Goal: Task Accomplishment & Management: Use online tool/utility

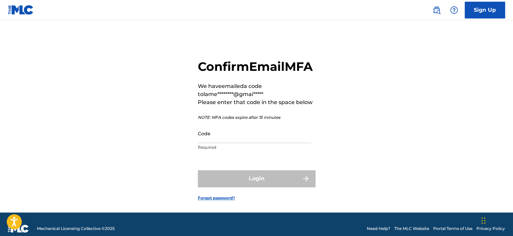
drag, startPoint x: 274, startPoint y: 143, endPoint x: 270, endPoint y: 146, distance: 4.6
click at [274, 143] on input "Code" at bounding box center [254, 133] width 113 height 19
paste input "377105"
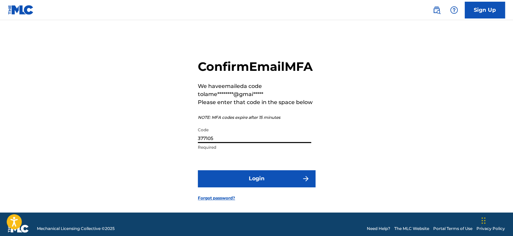
type input "377105"
click at [207, 187] on button "Login" at bounding box center [256, 178] width 117 height 17
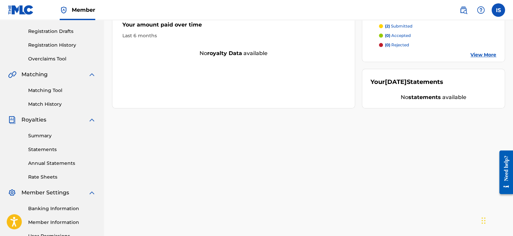
drag, startPoint x: 250, startPoint y: 137, endPoint x: 241, endPoint y: 156, distance: 20.7
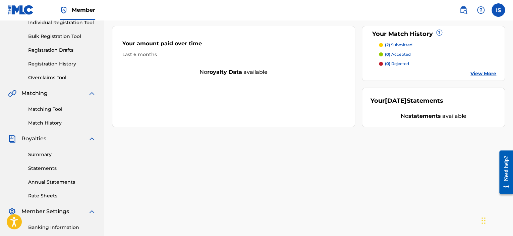
scroll to position [109, 0]
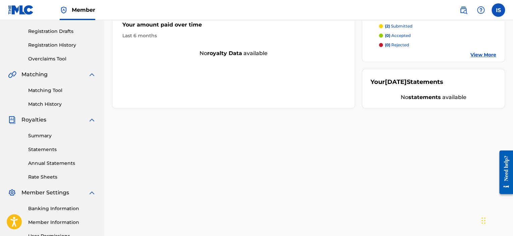
click at [56, 180] on link "Rate Sheets" at bounding box center [62, 176] width 68 height 7
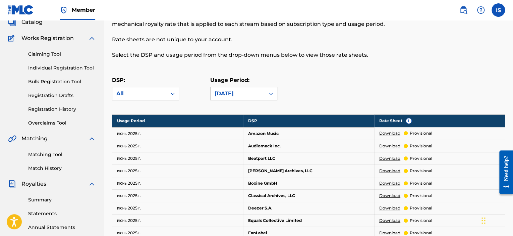
drag, startPoint x: 309, startPoint y: 88, endPoint x: 302, endPoint y: 100, distance: 14.6
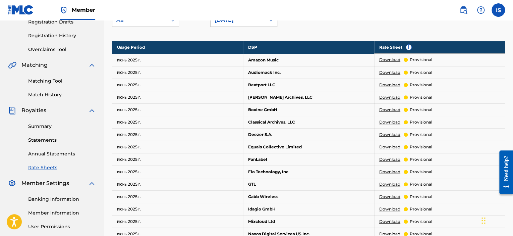
drag, startPoint x: 302, startPoint y: 100, endPoint x: 294, endPoint y: 114, distance: 16.1
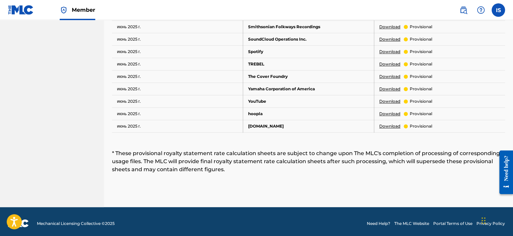
scroll to position [437, 0]
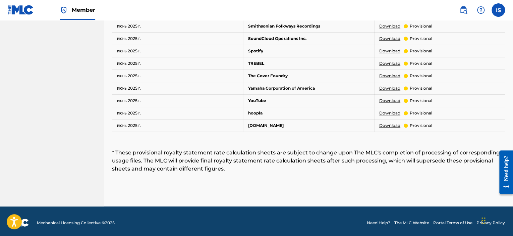
drag, startPoint x: 294, startPoint y: 111, endPoint x: 283, endPoint y: 132, distance: 23.4
drag, startPoint x: 283, startPoint y: 132, endPoint x: 275, endPoint y: 146, distance: 15.8
click at [388, 98] on link "Download" at bounding box center [389, 101] width 21 height 6
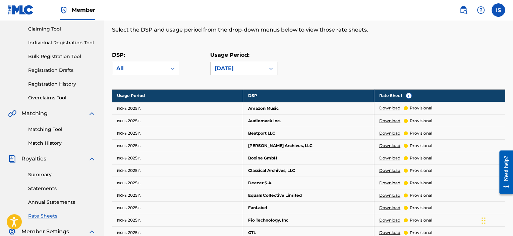
scroll to position [68, 0]
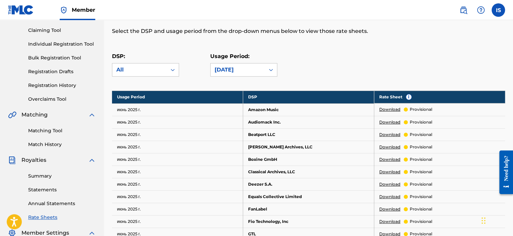
click at [231, 80] on div "DSP: All Usage Period: [DATE]" at bounding box center [308, 67] width 393 height 30
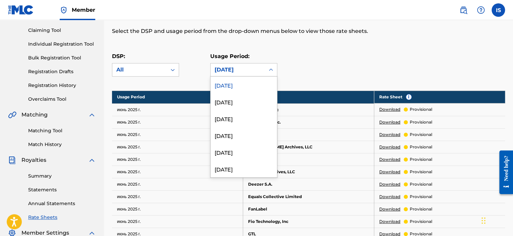
click at [232, 74] on div "[DATE]" at bounding box center [238, 69] width 54 height 13
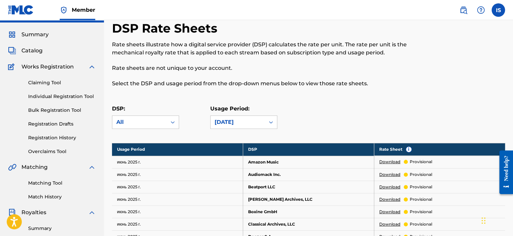
scroll to position [1, 0]
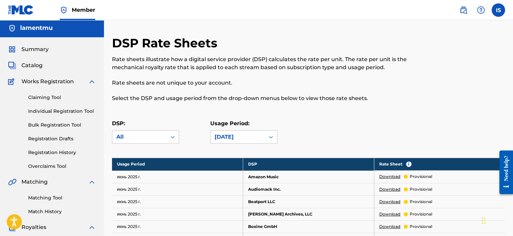
click at [323, 92] on div "Rate sheets illustrate how a digital service provider (DSP) calculates the rate…" at bounding box center [263, 78] width 303 height 47
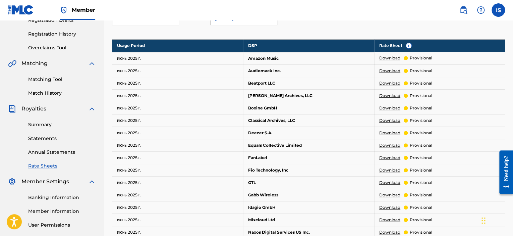
scroll to position [102, 0]
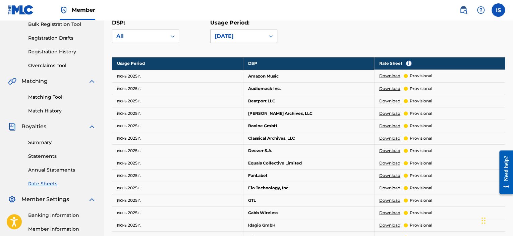
click at [393, 77] on link "Download" at bounding box center [389, 76] width 21 height 6
click at [61, 173] on link "Annual Statements" at bounding box center [62, 169] width 68 height 7
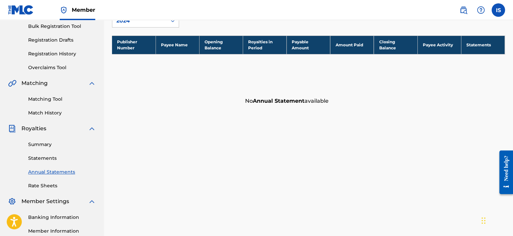
scroll to position [101, 0]
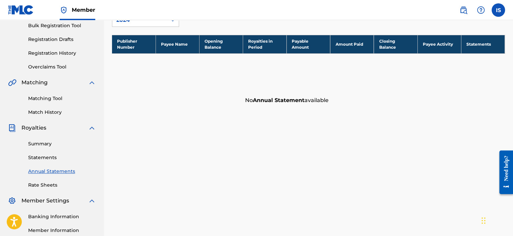
click at [43, 159] on link "Statements" at bounding box center [62, 157] width 68 height 7
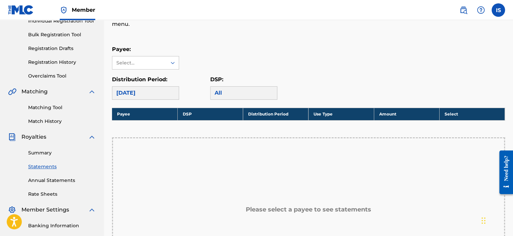
scroll to position [101, 0]
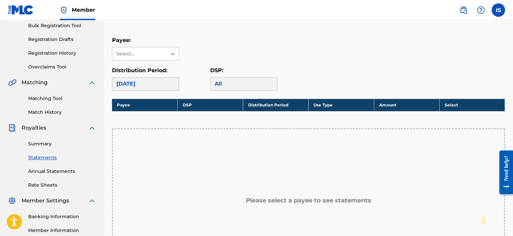
click at [52, 96] on link "Matching Tool" at bounding box center [62, 98] width 68 height 7
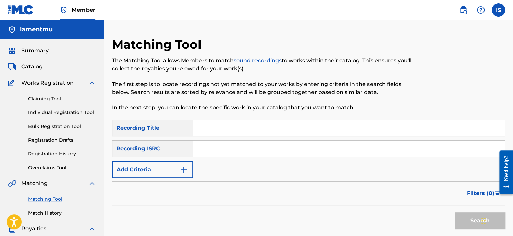
click at [220, 127] on input "Search Form" at bounding box center [349, 128] width 312 height 16
type input "Hard Times"
click at [237, 153] on input "Search Form" at bounding box center [349, 149] width 312 height 16
click at [149, 167] on button "Add Criteria" at bounding box center [152, 169] width 81 height 17
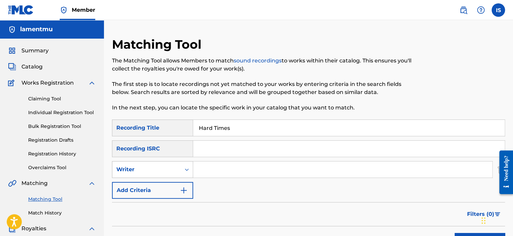
click at [149, 167] on div "Writer" at bounding box center [146, 169] width 60 height 8
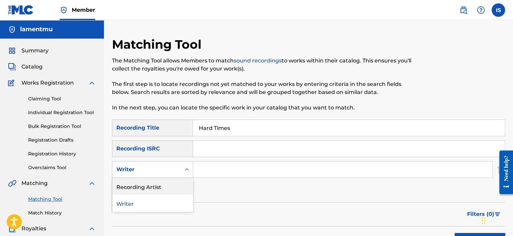
click at [144, 184] on div "Recording Artist" at bounding box center [152, 186] width 80 height 17
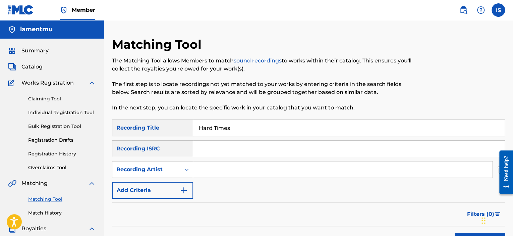
click at [217, 161] on div "Search Form" at bounding box center [343, 169] width 300 height 17
click at [218, 166] on input "Search Form" at bounding box center [342, 169] width 299 height 16
type input "[PERSON_NAME]"
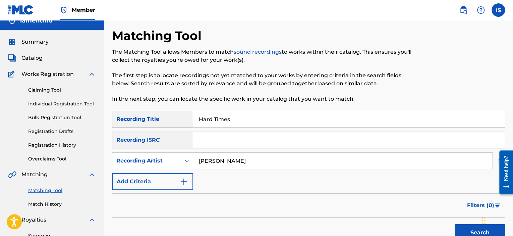
scroll to position [34, 0]
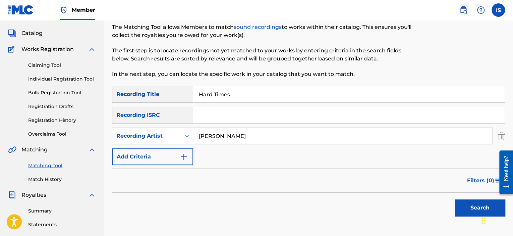
click at [459, 206] on button "Search" at bounding box center [480, 207] width 50 height 17
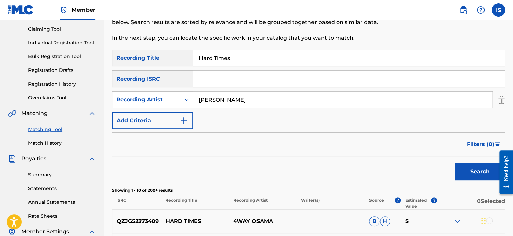
scroll to position [67, 0]
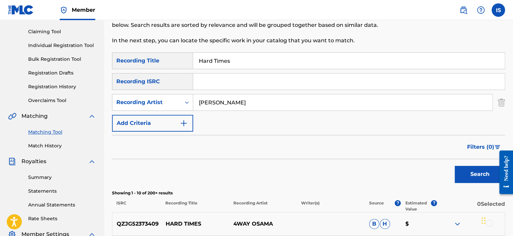
drag, startPoint x: 246, startPoint y: 54, endPoint x: 144, endPoint y: 53, distance: 102.3
click at [126, 54] on div "SearchWithCriteriaeb76b9fd-52a6-4ccb-a9a3-69bf9859c34f Recording Title Hard Tim…" at bounding box center [308, 60] width 393 height 17
type input "в"
type input "Damaged storm"
drag, startPoint x: 154, startPoint y: 95, endPoint x: 135, endPoint y: 95, distance: 19.8
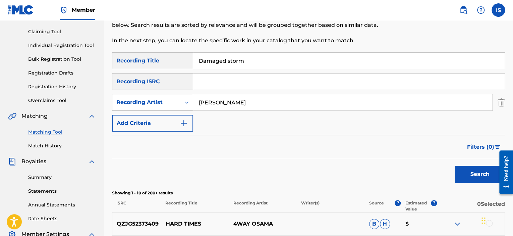
click at [135, 95] on div "SearchWithCriteria5b2f32eb-7c4f-4b7a-b118-389ec5b32717 Recording Artist [PERSON…" at bounding box center [308, 102] width 393 height 17
type input "Yungeen Ace"
click at [458, 172] on button "Search" at bounding box center [480, 174] width 50 height 17
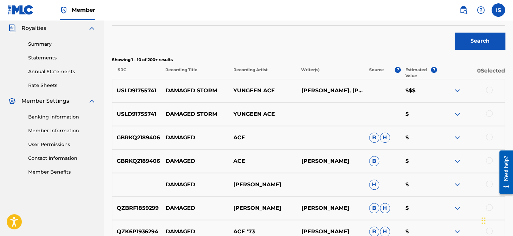
scroll to position [201, 0]
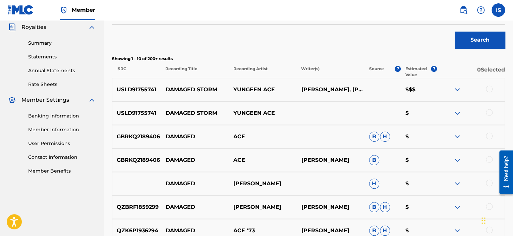
click at [492, 91] on div at bounding box center [471, 90] width 68 height 8
click at [490, 92] on div at bounding box center [489, 89] width 7 height 7
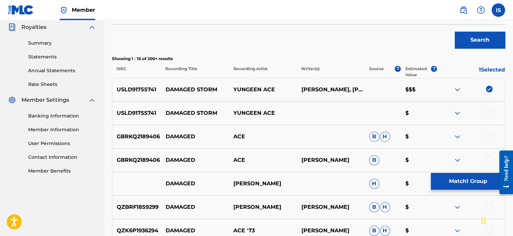
click at [490, 112] on div at bounding box center [489, 112] width 7 height 7
click at [469, 182] on button "Match 2 Groups" at bounding box center [468, 181] width 74 height 17
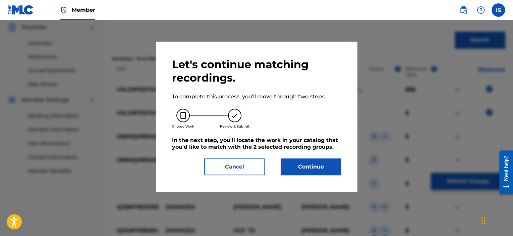
click at [317, 164] on button "Continue" at bounding box center [311, 166] width 60 height 17
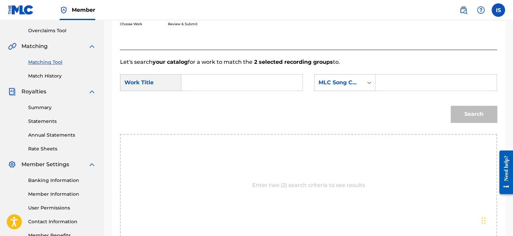
scroll to position [134, 0]
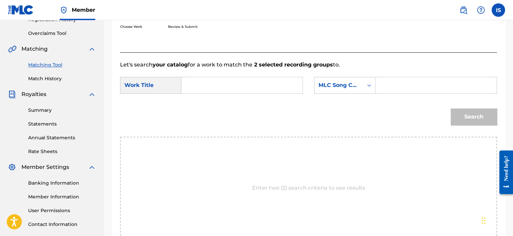
click at [240, 86] on input "Search Form" at bounding box center [242, 85] width 110 height 16
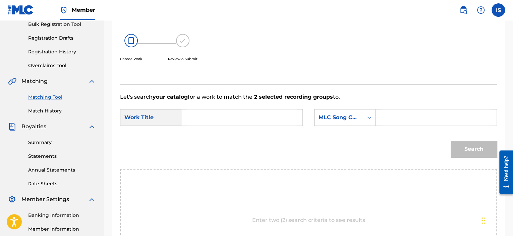
scroll to position [101, 0]
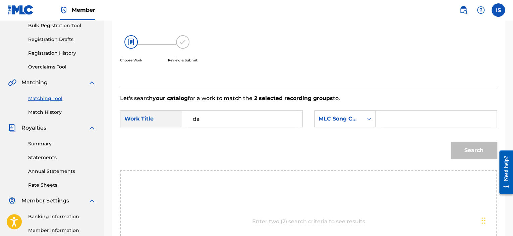
type input "d"
click at [207, 140] on span "d storm" at bounding box center [206, 137] width 27 height 14
type input "damaged storm"
click at [336, 111] on div "MLC Song Code" at bounding box center [344, 118] width 61 height 17
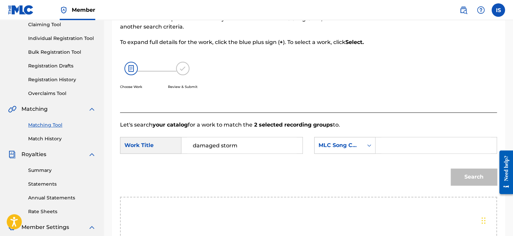
scroll to position [134, 0]
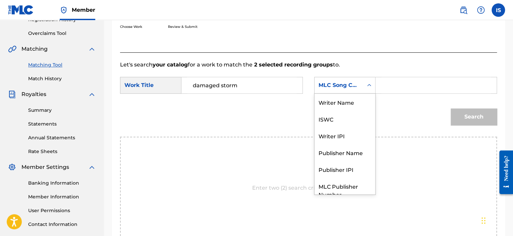
click at [363, 78] on div "Search Form" at bounding box center [369, 85] width 12 height 16
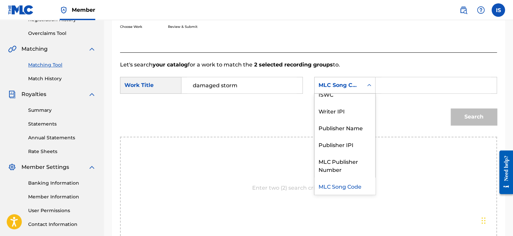
click at [391, 82] on input "Search Form" at bounding box center [436, 85] width 110 height 16
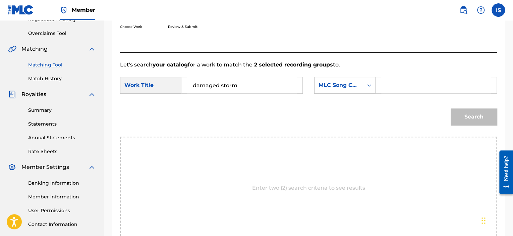
paste input "YP4VQE"
type input "YP4VQE"
click at [194, 83] on input "damaged storm" at bounding box center [242, 85] width 110 height 16
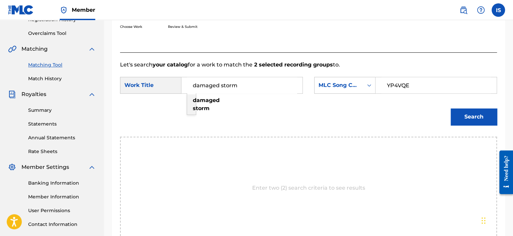
click at [198, 104] on div "damaged storm" at bounding box center [192, 104] width 11 height 20
click at [455, 115] on button "Search" at bounding box center [474, 116] width 46 height 17
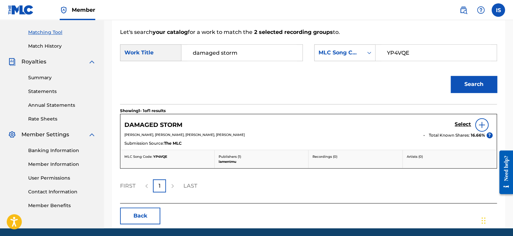
scroll to position [168, 0]
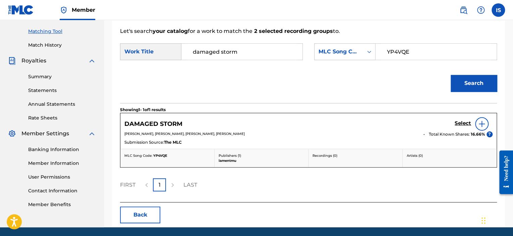
click at [462, 124] on h5 "Select" at bounding box center [463, 123] width 16 height 6
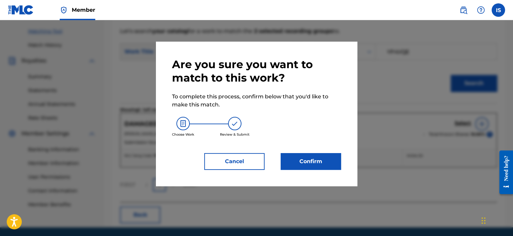
click at [329, 164] on button "Confirm" at bounding box center [311, 161] width 60 height 17
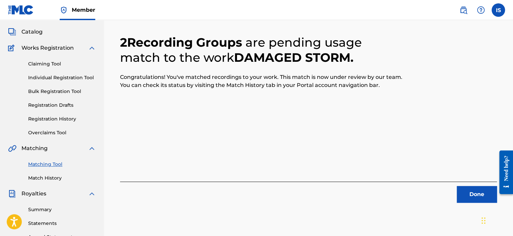
scroll to position [34, 0]
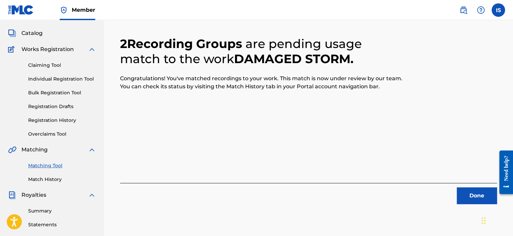
click at [478, 196] on button "Done" at bounding box center [477, 195] width 40 height 17
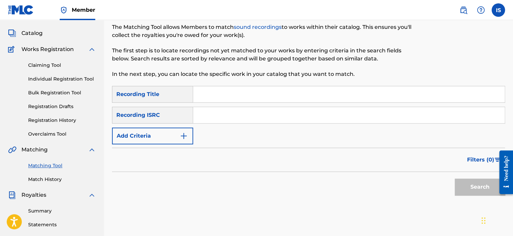
click at [225, 99] on input "Search Form" at bounding box center [349, 94] width 312 height 16
type input "Kick Back"
click at [169, 141] on button "Add Criteria" at bounding box center [152, 135] width 81 height 17
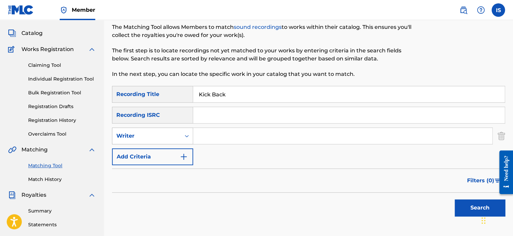
click at [167, 140] on div "Writer" at bounding box center [146, 136] width 60 height 8
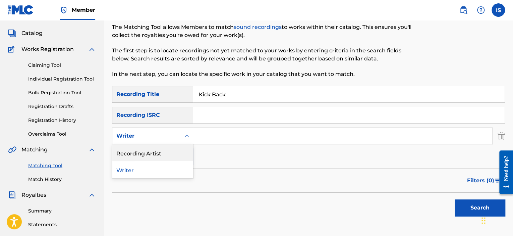
click at [159, 156] on div "Recording Artist" at bounding box center [152, 152] width 80 height 17
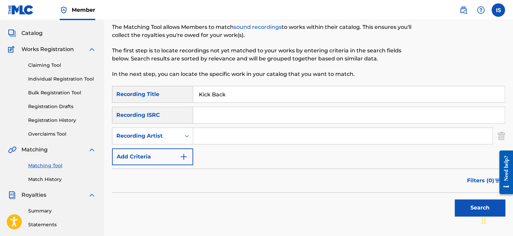
click at [216, 135] on input "Search Form" at bounding box center [342, 136] width 299 height 16
type input "Kohjiya"
click at [470, 204] on button "Search" at bounding box center [480, 207] width 50 height 17
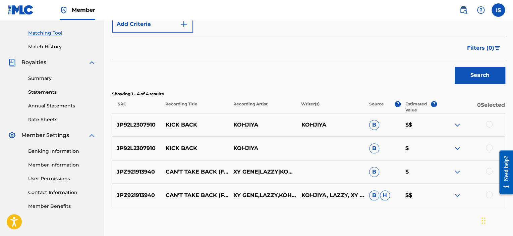
scroll to position [168, 0]
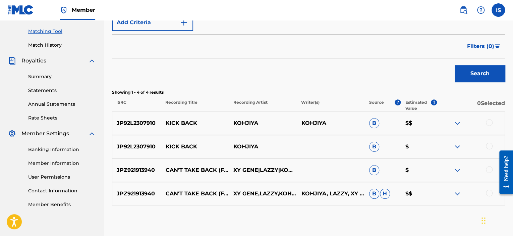
click at [488, 122] on div at bounding box center [489, 122] width 7 height 7
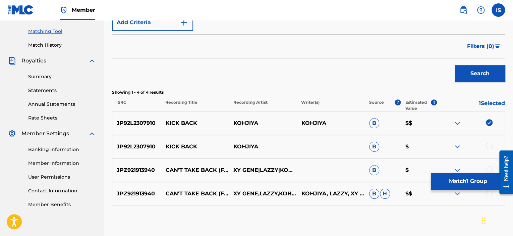
click at [491, 146] on div at bounding box center [489, 146] width 7 height 7
click at [469, 180] on button "Match 2 Groups" at bounding box center [468, 181] width 74 height 17
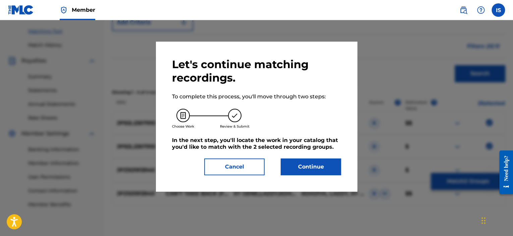
click at [327, 172] on button "Continue" at bounding box center [311, 166] width 60 height 17
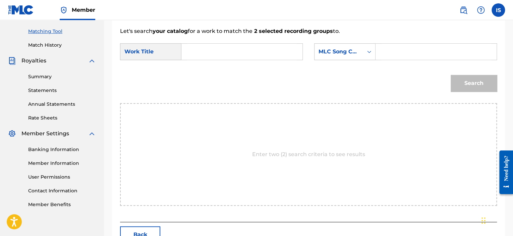
click at [212, 59] on input "Search Form" at bounding box center [242, 52] width 110 height 16
type input "kick back"
click at [200, 73] on strong "back" at bounding box center [199, 74] width 13 height 6
click at [393, 55] on input "Search Form" at bounding box center [436, 52] width 110 height 16
paste input "KB8UE0"
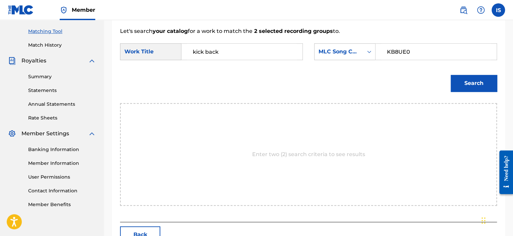
type input "KB8UE0"
click at [457, 84] on button "Search" at bounding box center [474, 83] width 46 height 17
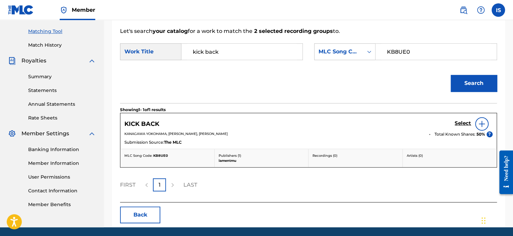
click at [461, 126] on link "Select" at bounding box center [463, 123] width 16 height 7
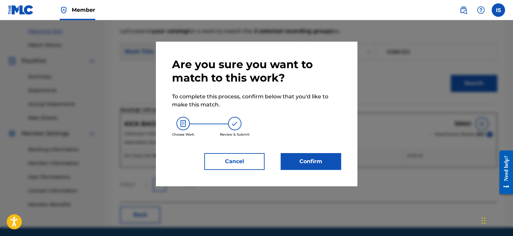
click at [324, 159] on button "Confirm" at bounding box center [311, 161] width 60 height 17
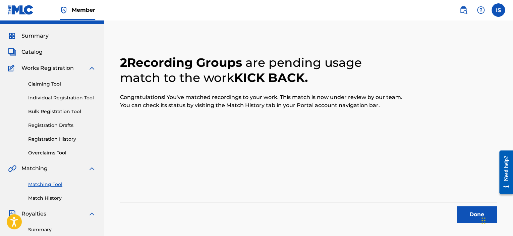
scroll to position [67, 0]
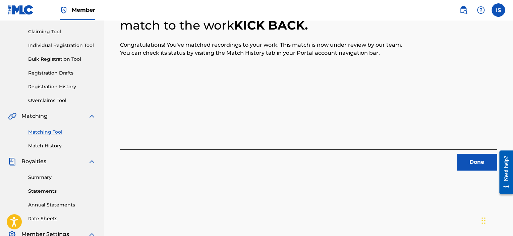
click at [464, 161] on button "Done" at bounding box center [477, 162] width 40 height 17
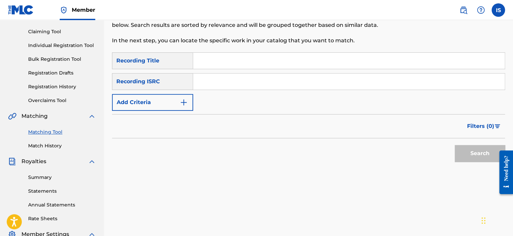
click at [196, 58] on input "Search Form" at bounding box center [349, 61] width 312 height 16
type input "Hard Times"
click at [157, 108] on button "Add Criteria" at bounding box center [152, 102] width 81 height 17
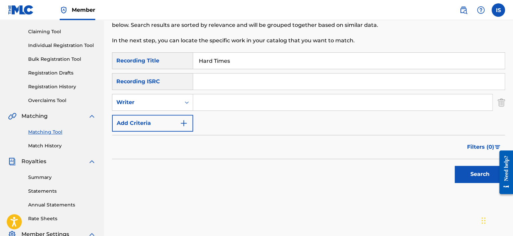
click at [217, 101] on input "Search Form" at bounding box center [342, 102] width 299 height 16
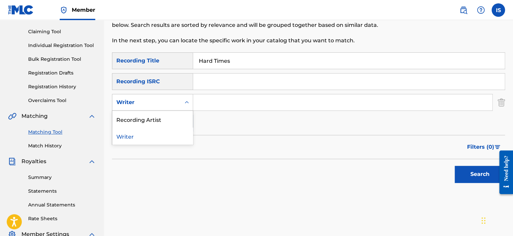
click at [163, 110] on div "Writer" at bounding box center [152, 102] width 81 height 17
click at [158, 119] on div "Recording Artist" at bounding box center [152, 119] width 80 height 17
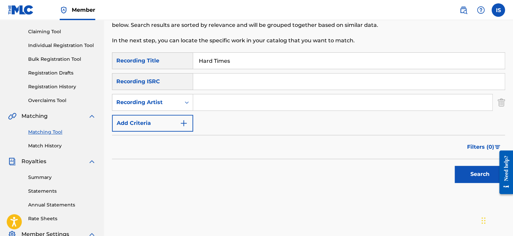
click at [231, 99] on input "Search Form" at bounding box center [342, 102] width 299 height 16
type input "Д"
type input "[PERSON_NAME]"
click at [481, 175] on button "Search" at bounding box center [480, 174] width 50 height 17
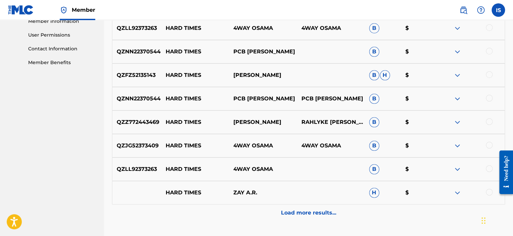
scroll to position [335, 0]
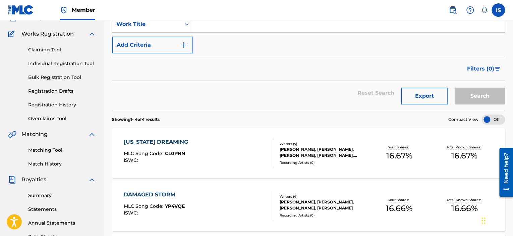
scroll to position [45, 0]
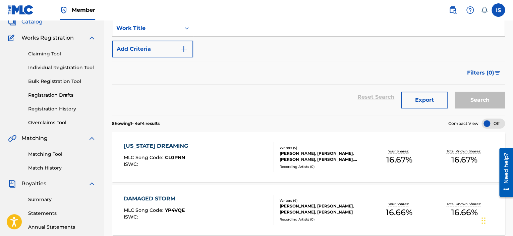
click at [59, 109] on link "Registration History" at bounding box center [62, 108] width 68 height 7
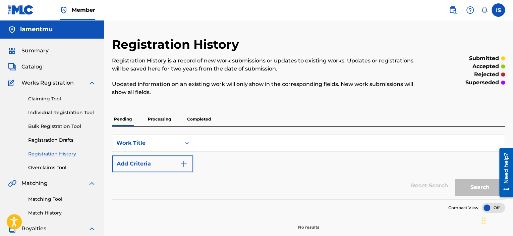
drag, startPoint x: 155, startPoint y: 104, endPoint x: 154, endPoint y: 115, distance: 11.1
click at [155, 106] on div "Registration History Registration History is a record of new work submissions o…" at bounding box center [308, 133] width 393 height 193
click at [154, 115] on p "Processing" at bounding box center [159, 119] width 27 height 14
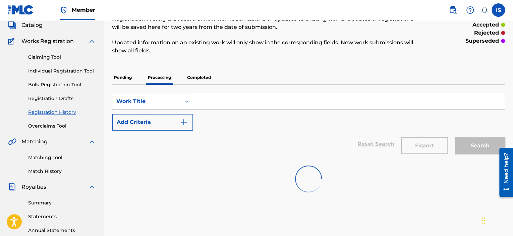
scroll to position [67, 0]
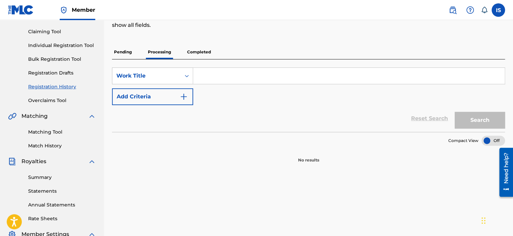
click at [190, 48] on p "Completed" at bounding box center [199, 52] width 28 height 14
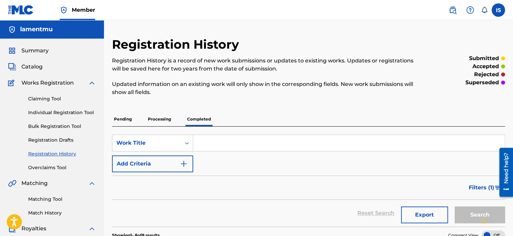
click at [40, 66] on span "Catalog" at bounding box center [31, 67] width 21 height 8
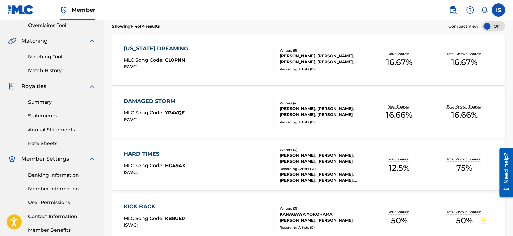
scroll to position [134, 0]
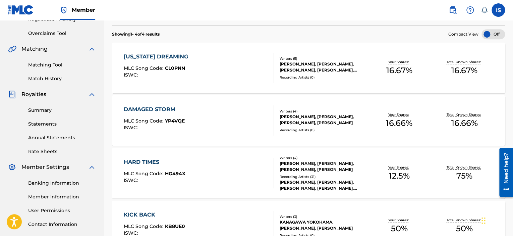
click at [167, 122] on span "YP4VQE" at bounding box center [175, 121] width 20 height 6
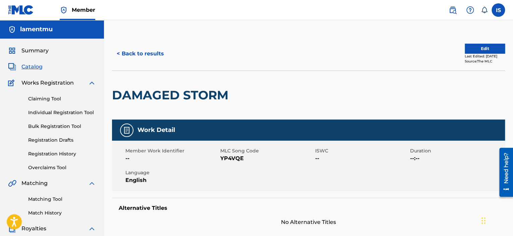
click at [228, 160] on span "YP4VQE" at bounding box center [266, 158] width 93 height 8
copy span "YP4VQE"
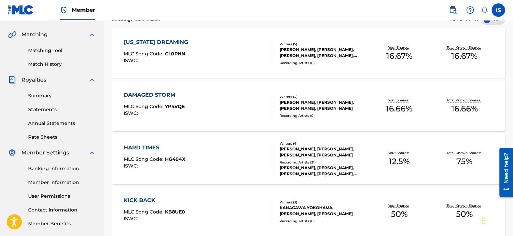
scroll to position [201, 0]
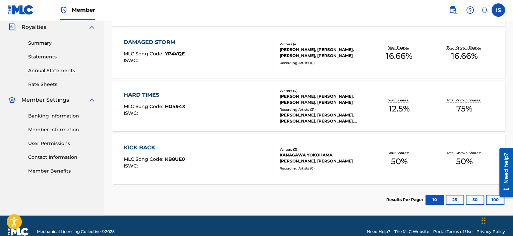
click at [194, 152] on div "KICK BACK MLC Song Code : KB8UE0 ISWC :" at bounding box center [198, 159] width 149 height 30
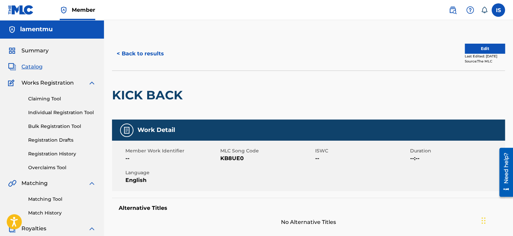
click at [233, 162] on div "Member Work Identifier -- MLC Song Code KB8UE0 ISWC -- Duration --:-- Language …" at bounding box center [308, 166] width 393 height 50
drag, startPoint x: 233, startPoint y: 162, endPoint x: 232, endPoint y: 158, distance: 4.1
click at [233, 162] on div "Member Work Identifier -- MLC Song Code KB8UE0 ISWC -- Duration --:-- Language …" at bounding box center [308, 166] width 393 height 50
copy span "KB8UE0"
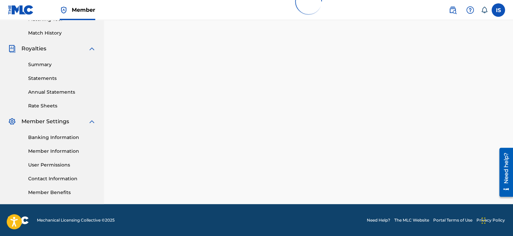
scroll to position [195, 0]
